Goal: Check status: Check status

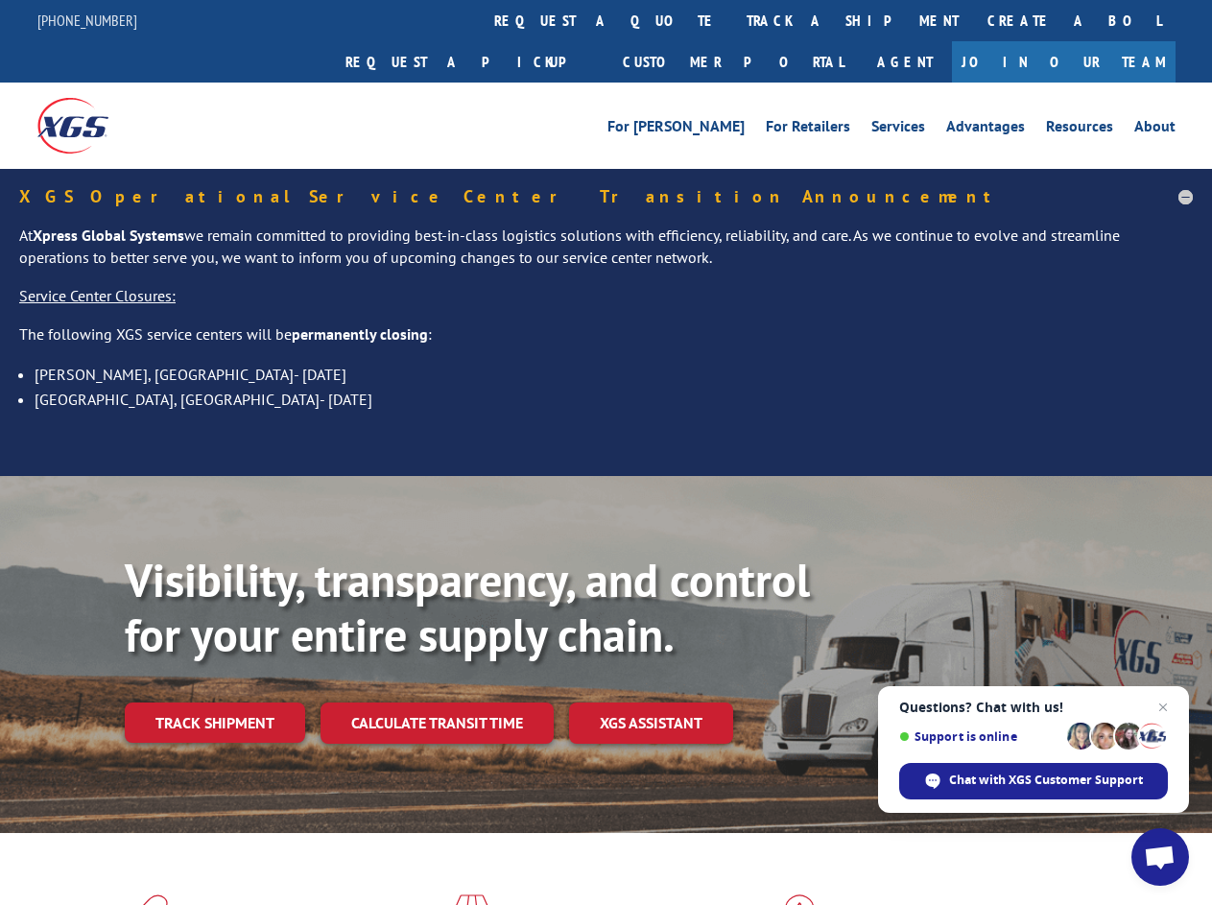
click at [605, 476] on div "Visibility, transparency, and control for your entire supply chain. Track shipm…" at bounding box center [606, 673] width 1212 height 394
click at [732, 20] on link "track a shipment" at bounding box center [852, 20] width 241 height 41
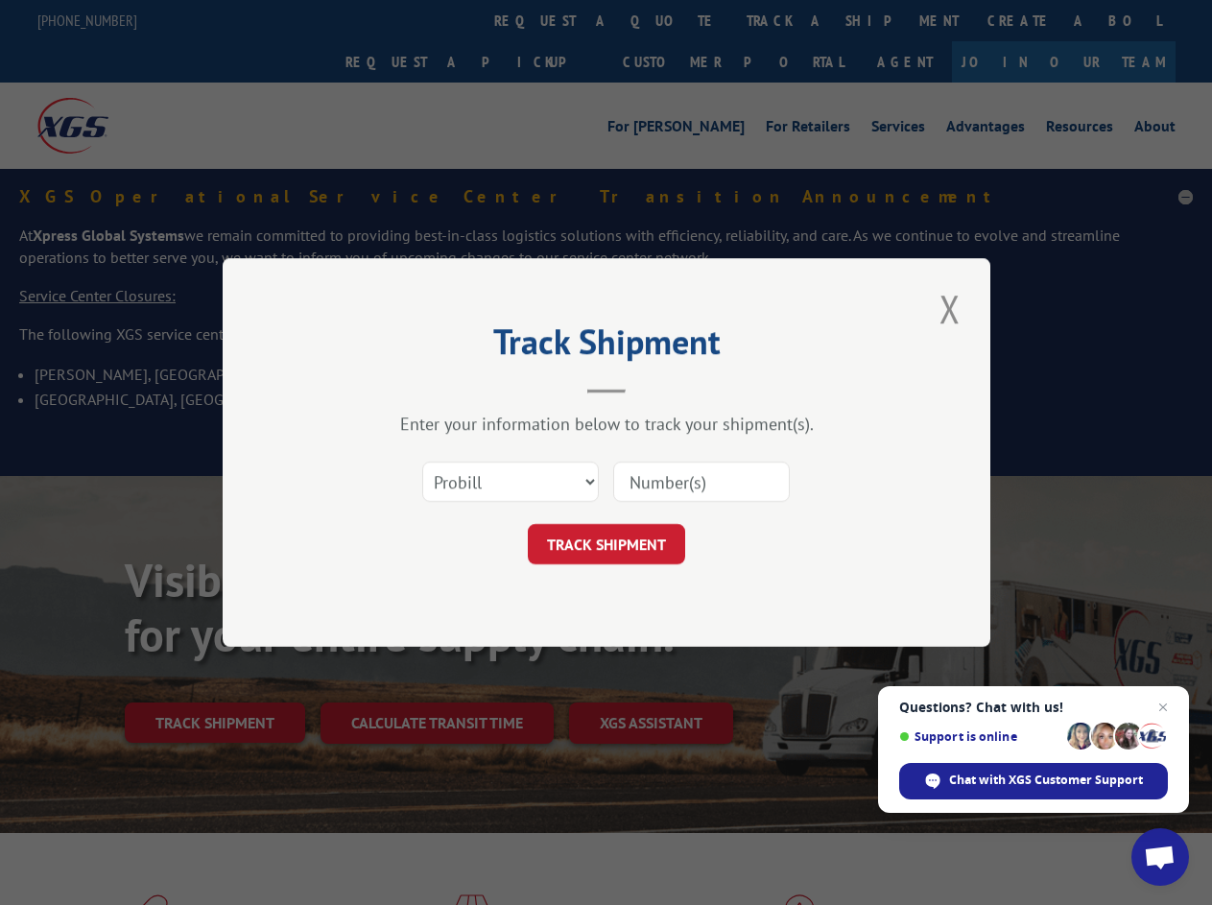
click at [670, 20] on div "Track Shipment Enter your information below to track your shipment(s). Select c…" at bounding box center [606, 452] width 1212 height 905
click at [789, 20] on div "Track Shipment Enter your information below to track your shipment(s). Select c…" at bounding box center [606, 452] width 1212 height 905
click at [214, 681] on div "Track Shipment Enter your information below to track your shipment(s). Select c…" at bounding box center [606, 452] width 1212 height 905
click at [436, 681] on div "Track Shipment Enter your information below to track your shipment(s). Select c…" at bounding box center [606, 452] width 1212 height 905
click at [651, 681] on div "Track Shipment Enter your information below to track your shipment(s). Select c…" at bounding box center [606, 452] width 1212 height 905
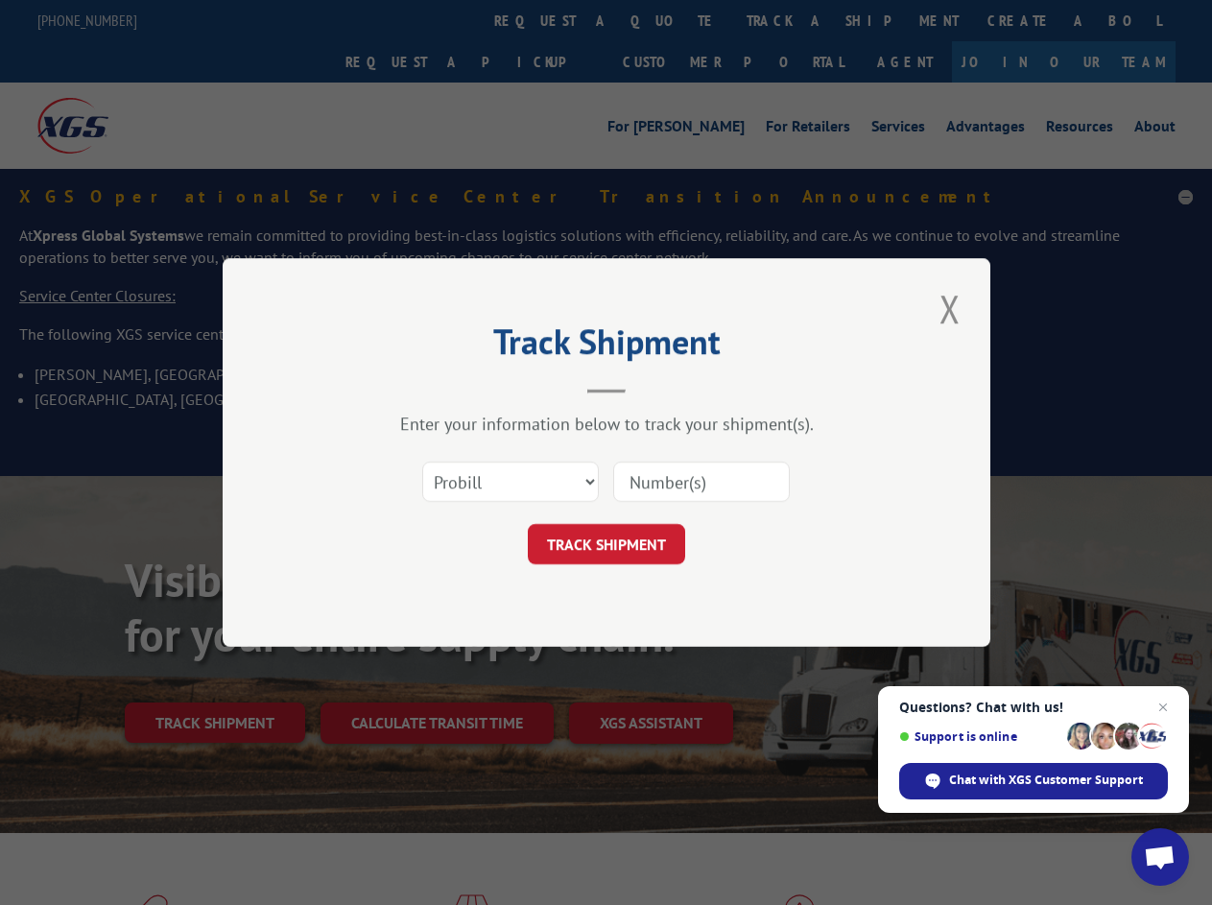
click at [1160, 857] on span "Open chat" at bounding box center [1159, 858] width 32 height 27
